Goal: Transaction & Acquisition: Download file/media

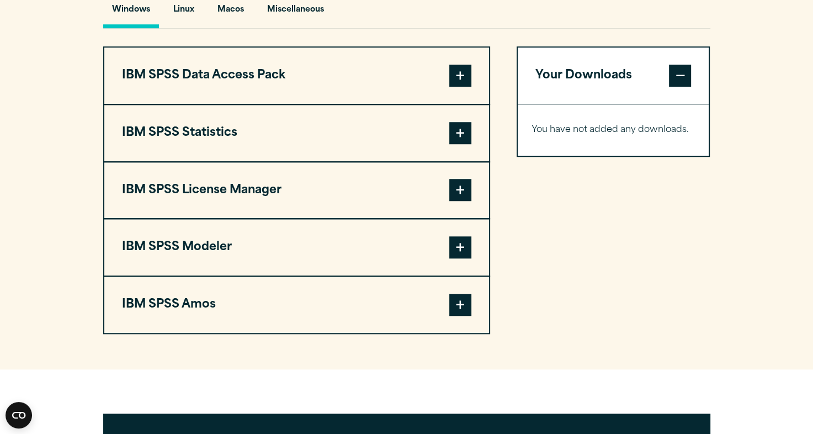
click at [410, 143] on button "IBM SPSS Statistics" at bounding box center [296, 133] width 385 height 56
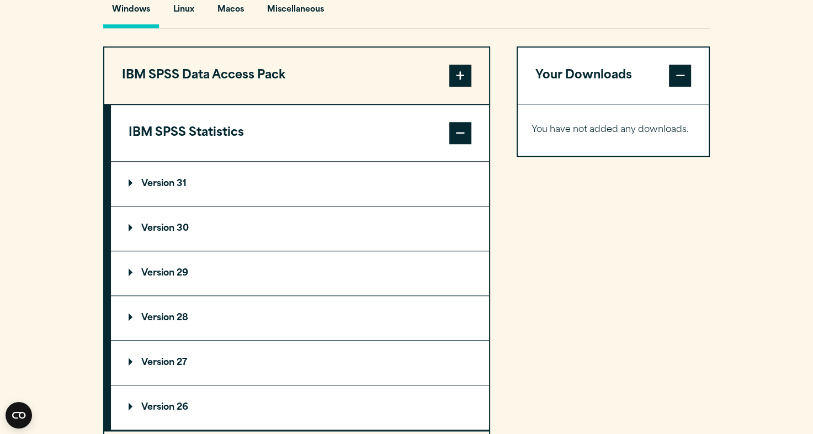
click at [398, 220] on summary "Version 30" at bounding box center [300, 228] width 378 height 44
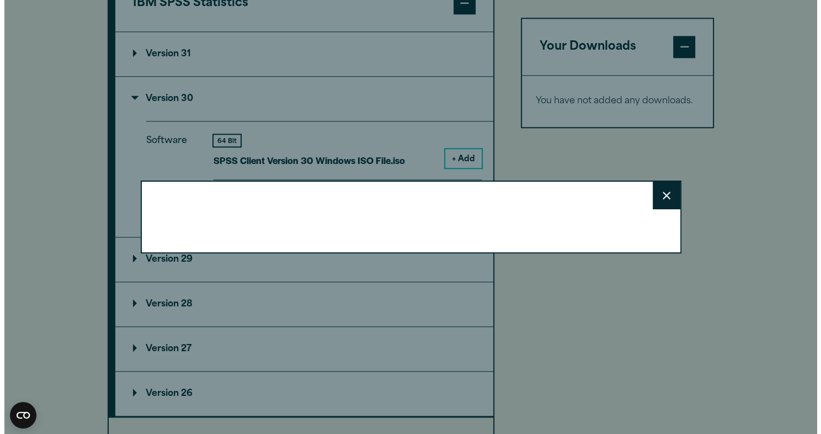
scroll to position [971, 0]
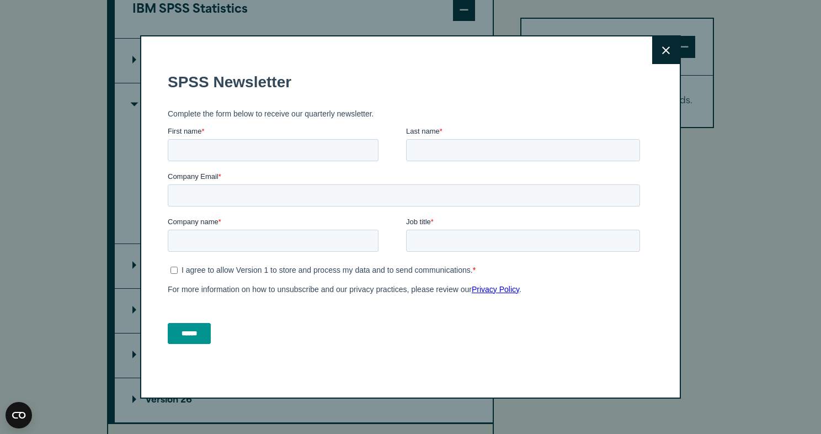
click at [655, 52] on button "Close" at bounding box center [666, 50] width 28 height 28
click at [664, 44] on button "Close" at bounding box center [666, 50] width 28 height 28
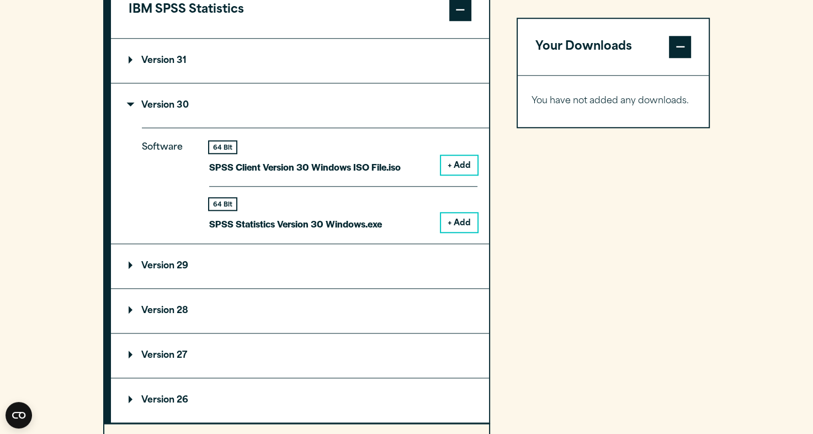
click at [472, 221] on button "+ Add" at bounding box center [459, 222] width 36 height 19
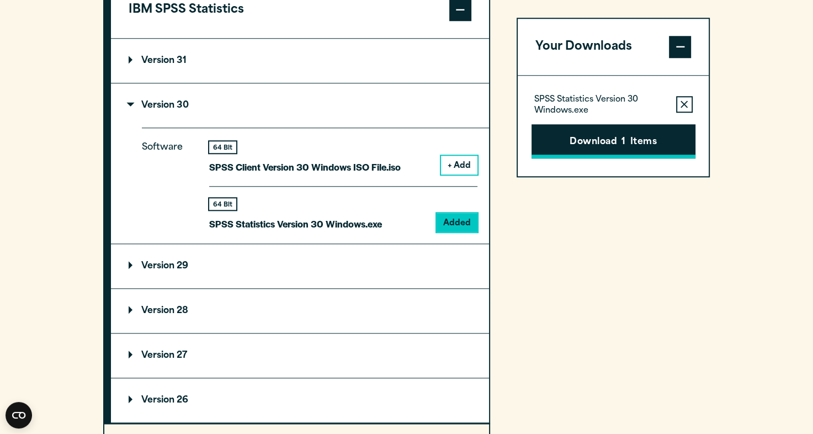
click at [591, 134] on button "Download 1 Items" at bounding box center [613, 141] width 164 height 34
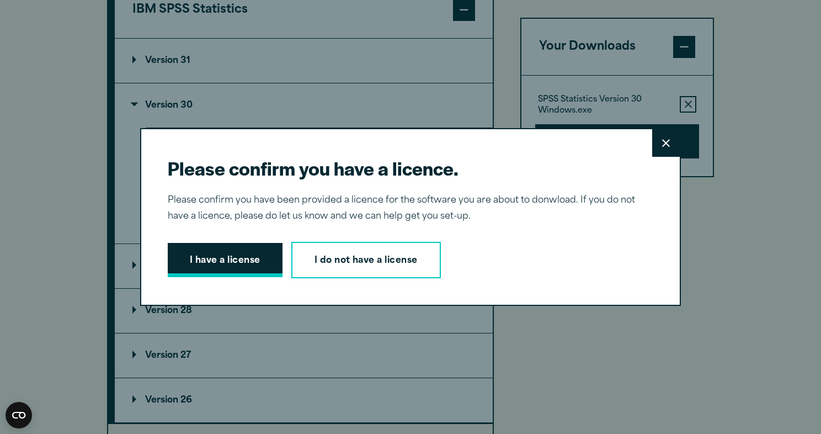
click at [221, 264] on button "I have a license" at bounding box center [225, 260] width 115 height 34
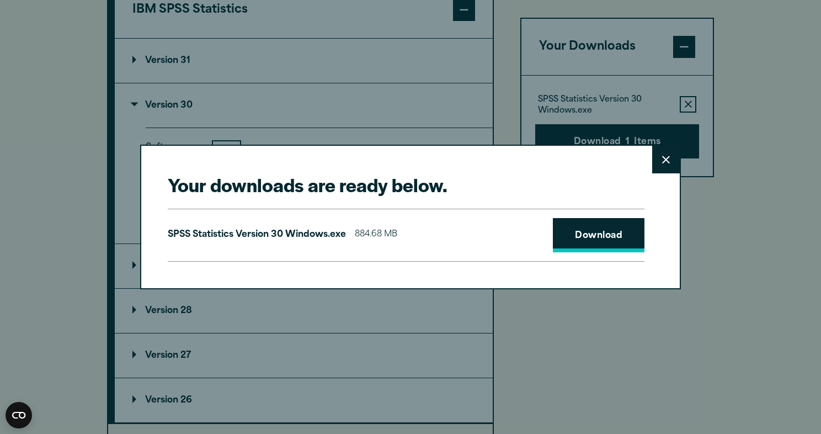
click at [570, 228] on link "Download" at bounding box center [599, 235] width 92 height 34
click at [622, 230] on link "Download" at bounding box center [599, 235] width 92 height 34
